Goal: Check status

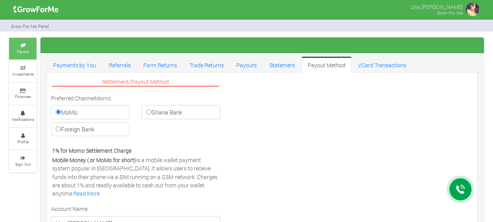
click at [22, 51] on small "Farms" at bounding box center [23, 52] width 12 height 6
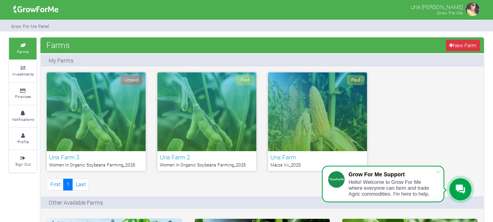
click at [204, 145] on div "Paid" at bounding box center [207, 111] width 99 height 79
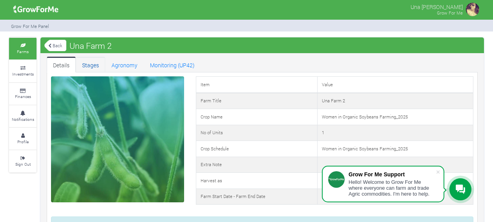
click at [92, 66] on link "Stages" at bounding box center [90, 65] width 29 height 16
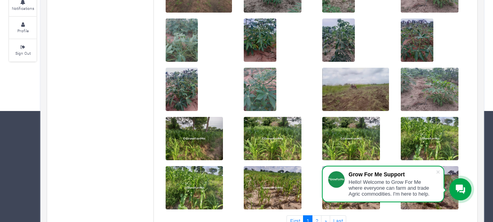
scroll to position [125, 0]
